Goal: Information Seeking & Learning: Learn about a topic

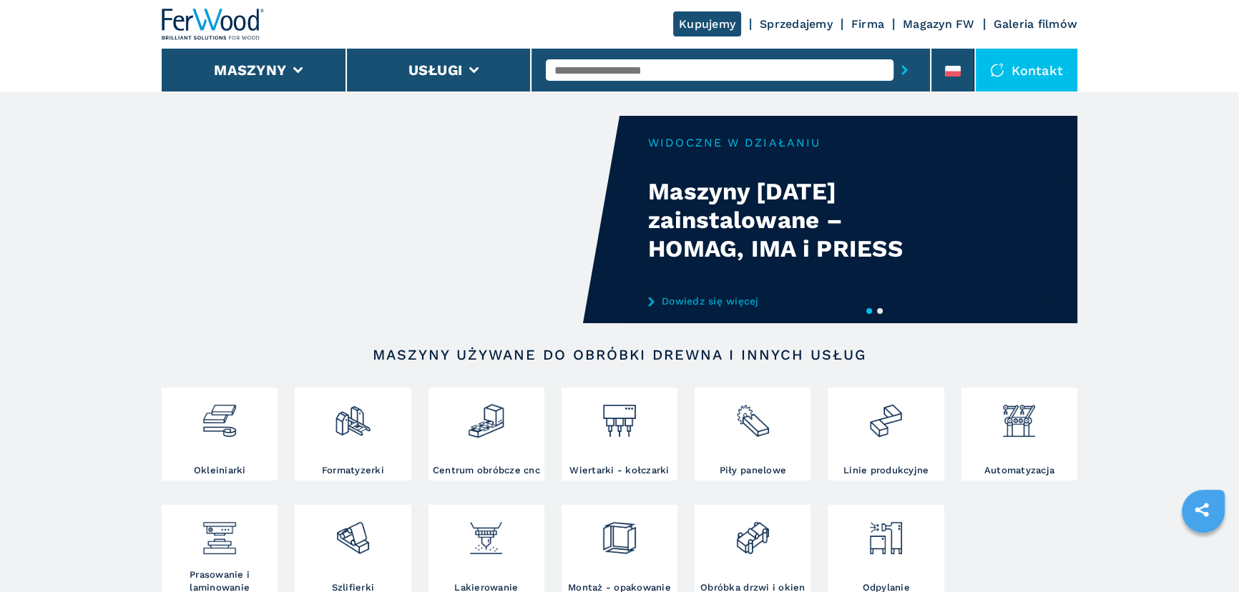
click at [880, 310] on button "2" at bounding box center [880, 311] width 6 height 6
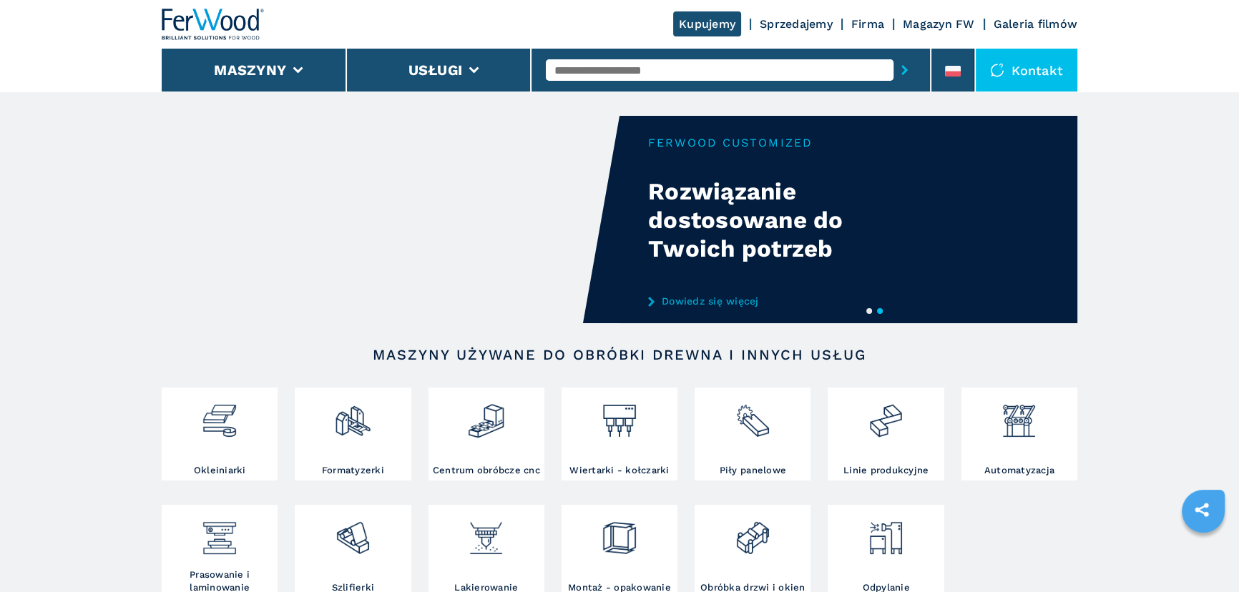
click at [869, 314] on button "1" at bounding box center [869, 311] width 6 height 6
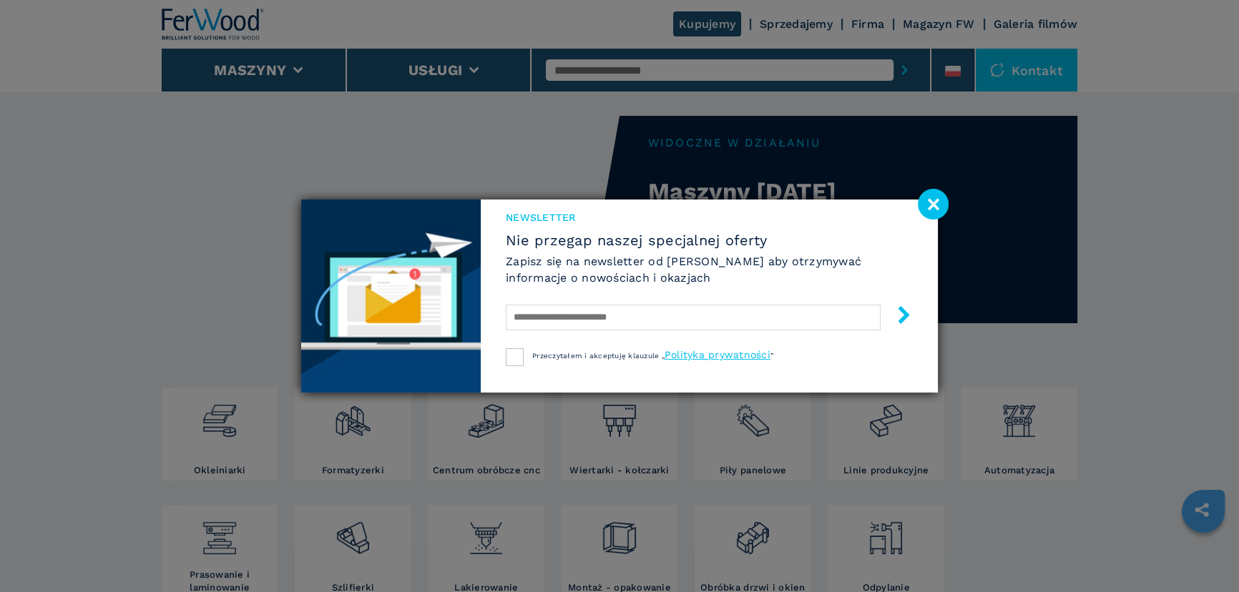
click at [929, 200] on image at bounding box center [933, 204] width 31 height 31
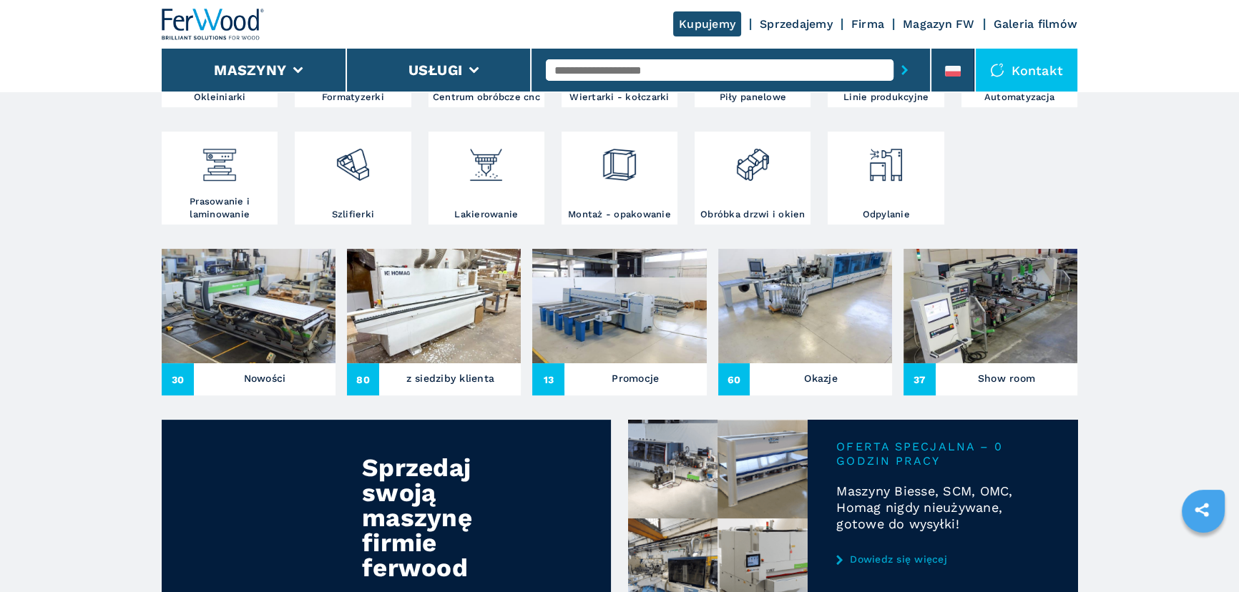
scroll to position [390, 0]
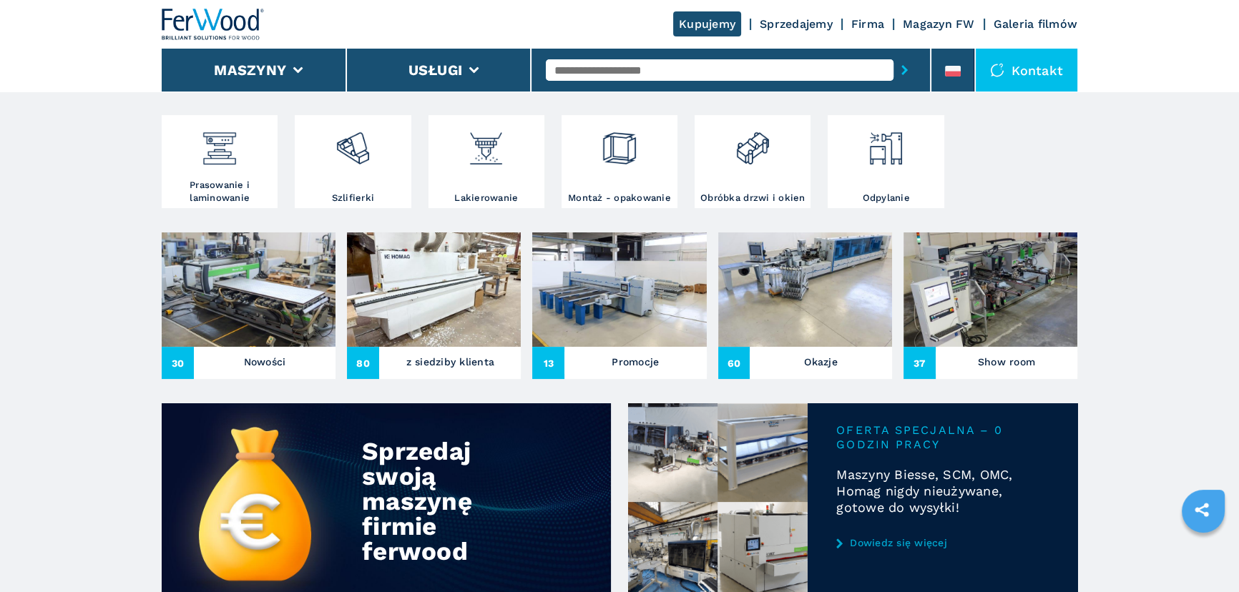
click at [269, 365] on h3 "Nowości" at bounding box center [265, 362] width 42 height 20
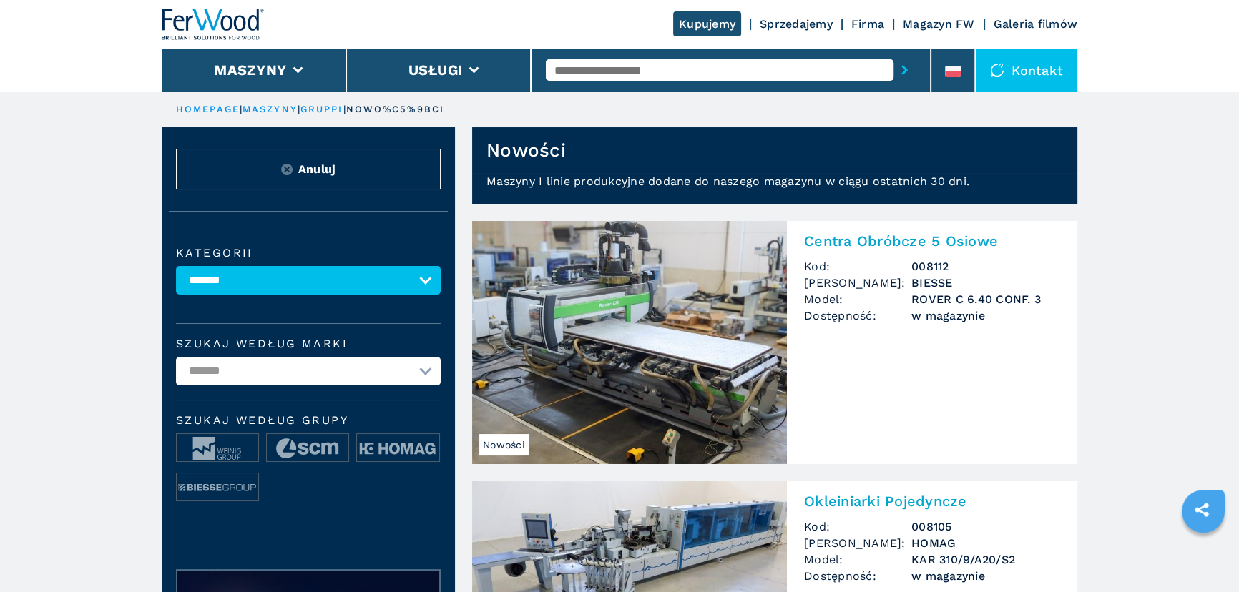
drag, startPoint x: 1163, startPoint y: 226, endPoint x: 1161, endPoint y: 212, distance: 13.7
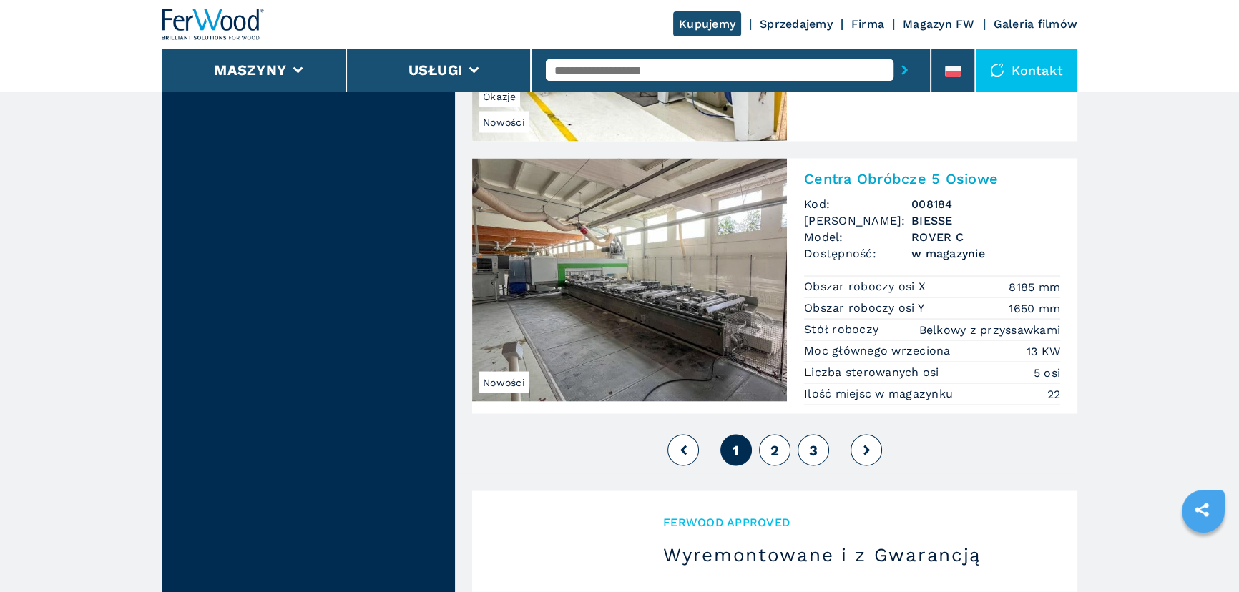
scroll to position [3512, 0]
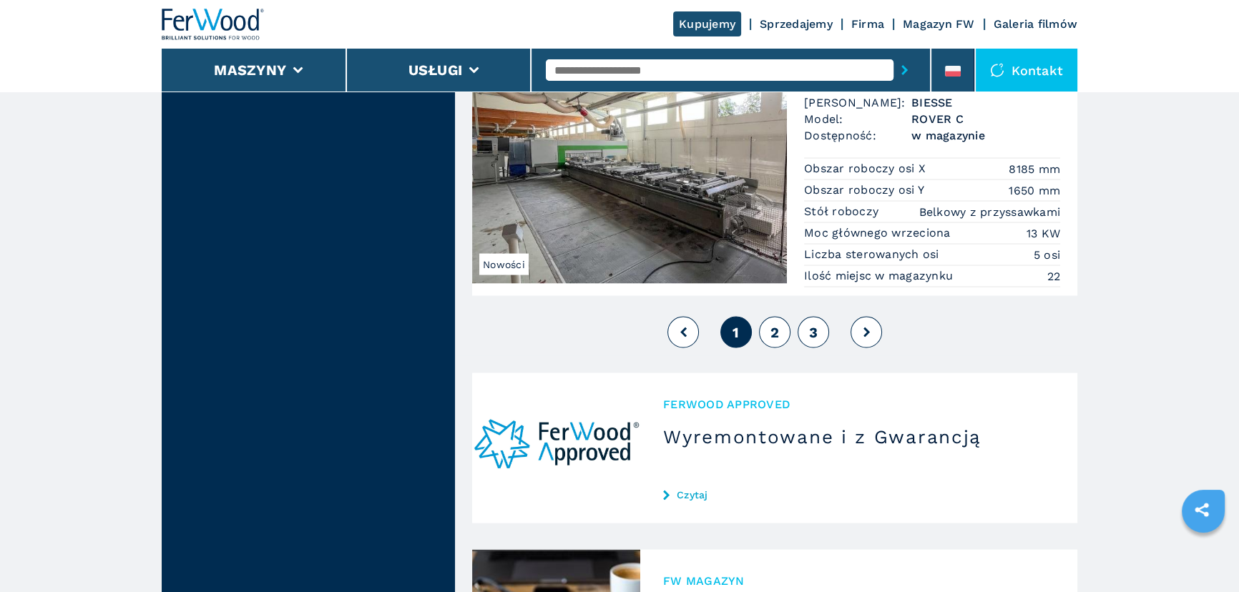
click at [771, 333] on span "2" at bounding box center [774, 332] width 9 height 17
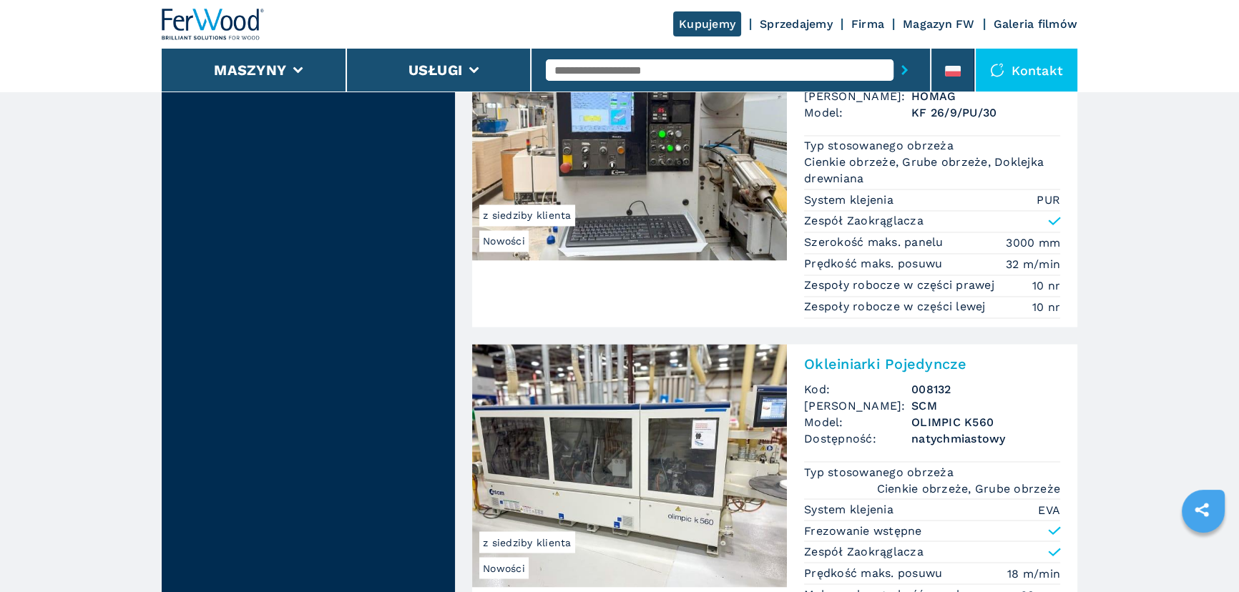
scroll to position [3186, 0]
